Goal: Browse casually: Explore the website without a specific task or goal

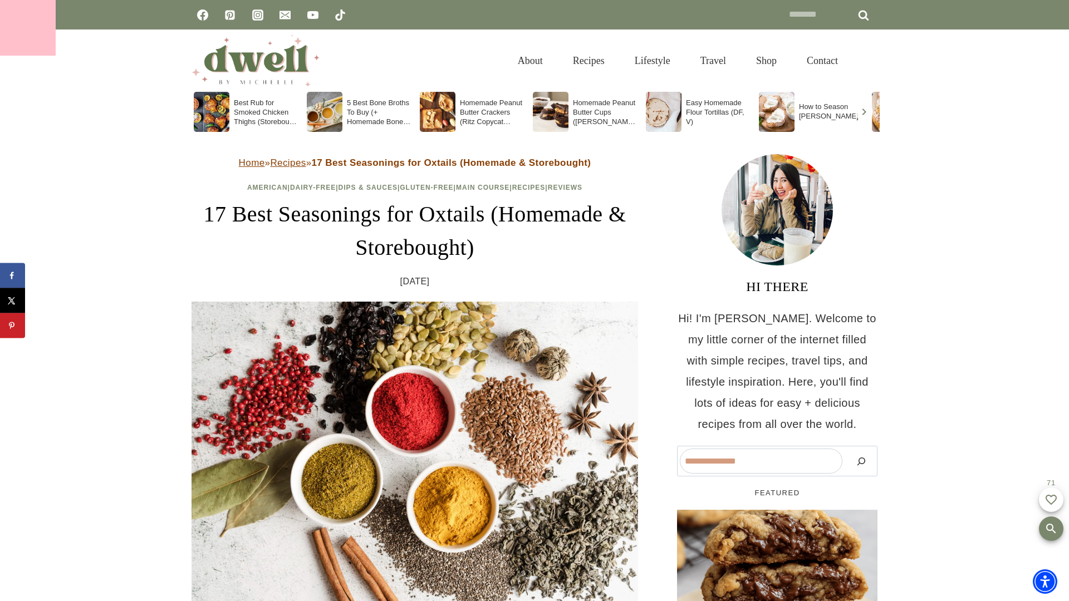
click at [28, 28] on div at bounding box center [28, 28] width 56 height 56
